Goal: Obtain resource: Obtain resource

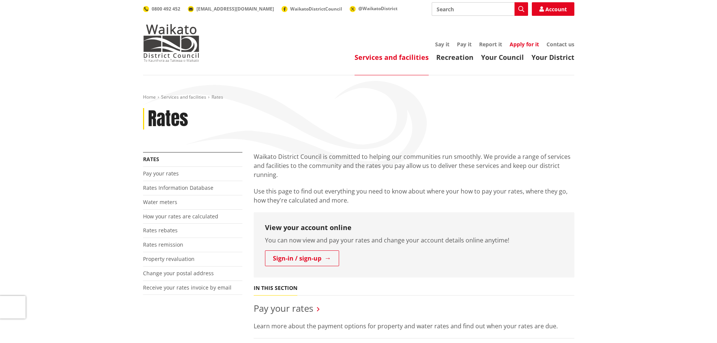
click at [523, 46] on link "Apply for it" at bounding box center [523, 44] width 29 height 7
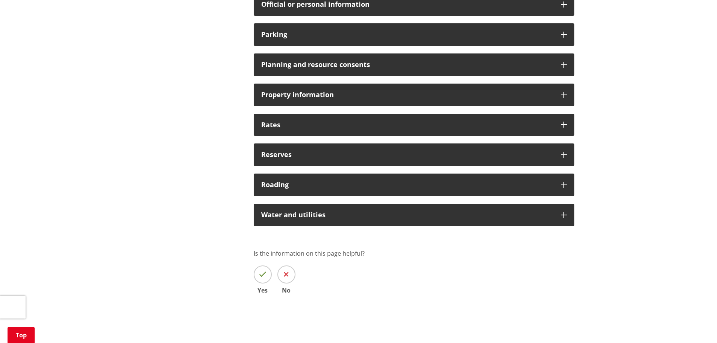
scroll to position [602, 0]
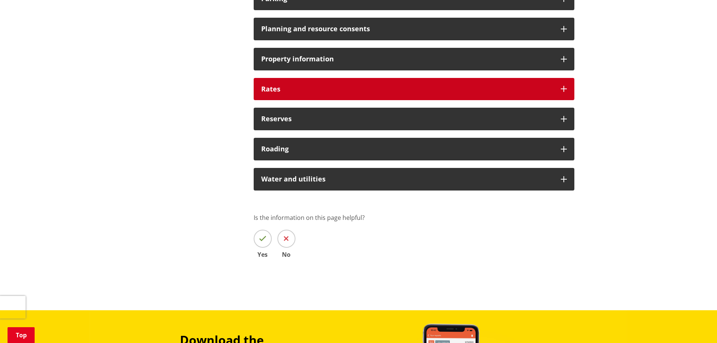
drag, startPoint x: 298, startPoint y: 95, endPoint x: 302, endPoint y: 97, distance: 4.5
click at [298, 95] on div "Rates" at bounding box center [414, 89] width 320 height 23
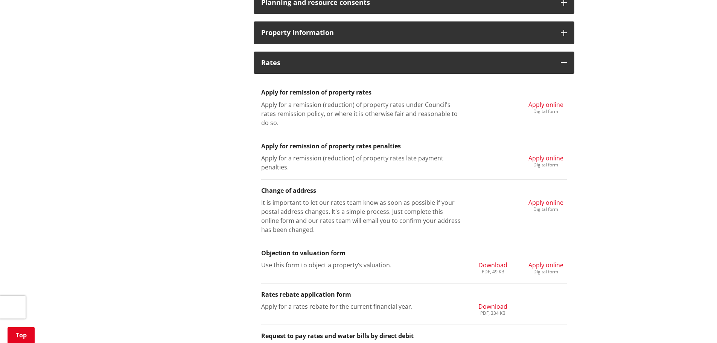
scroll to position [677, 0]
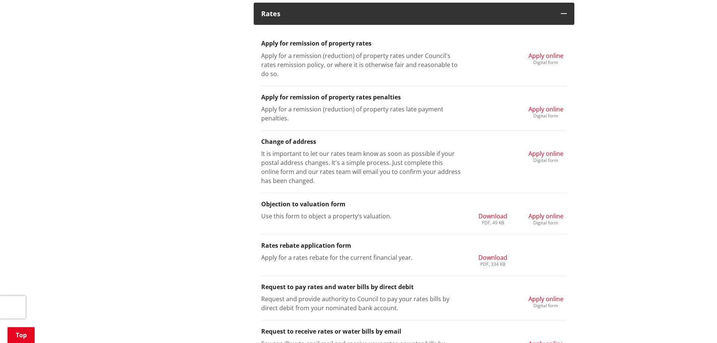
click at [483, 218] on span "Download" at bounding box center [492, 216] width 29 height 8
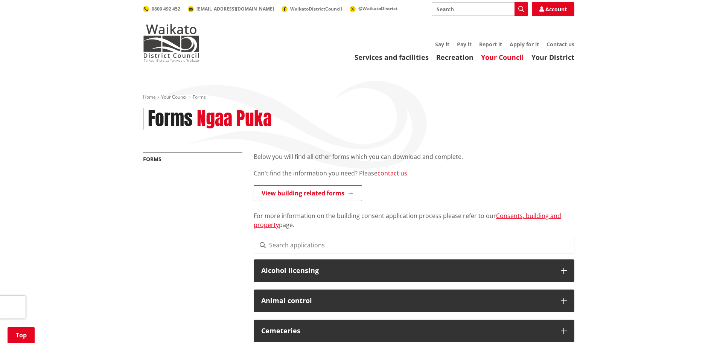
scroll to position [677, 0]
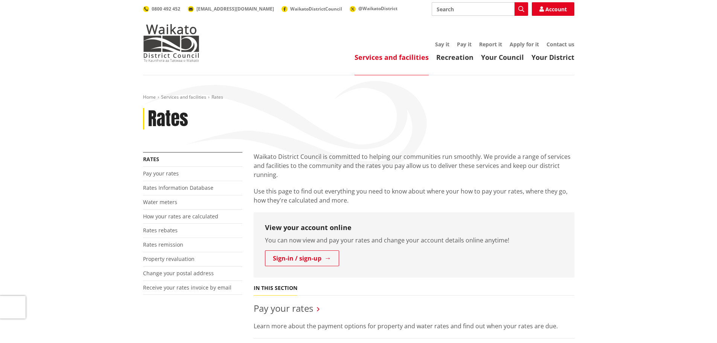
drag, startPoint x: 514, startPoint y: 44, endPoint x: 525, endPoint y: 48, distance: 11.8
click at [514, 44] on link "Apply for it" at bounding box center [523, 44] width 29 height 7
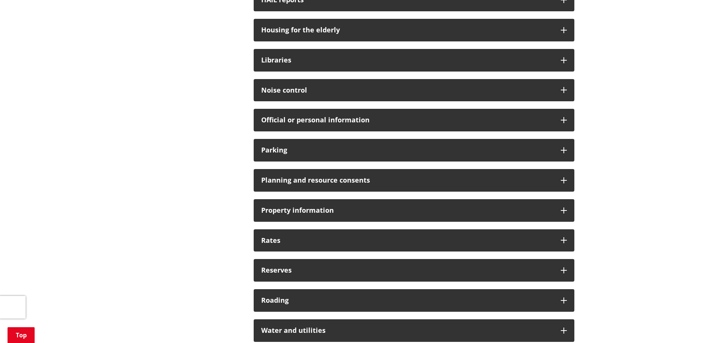
scroll to position [527, 0]
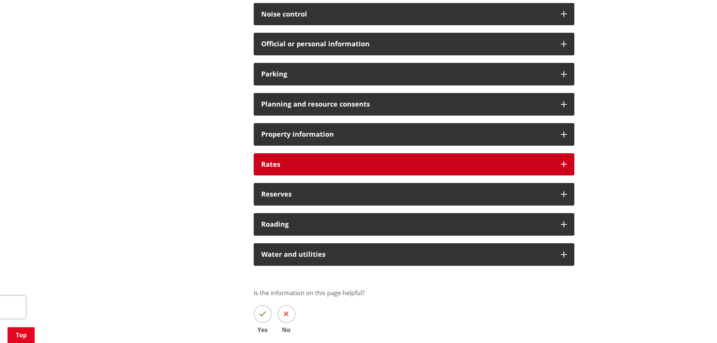
click at [282, 170] on div "Rates" at bounding box center [414, 164] width 320 height 23
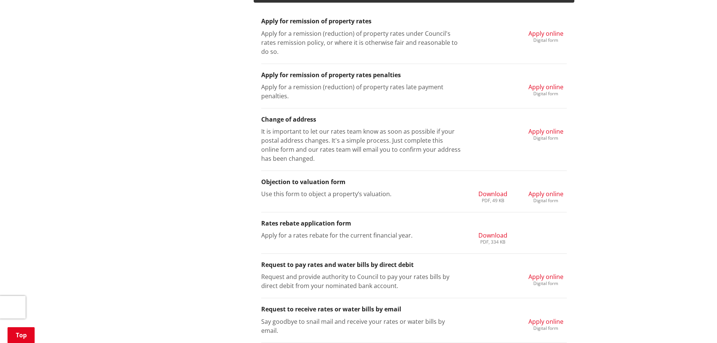
scroll to position [715, 0]
